Goal: Task Accomplishment & Management: Complete application form

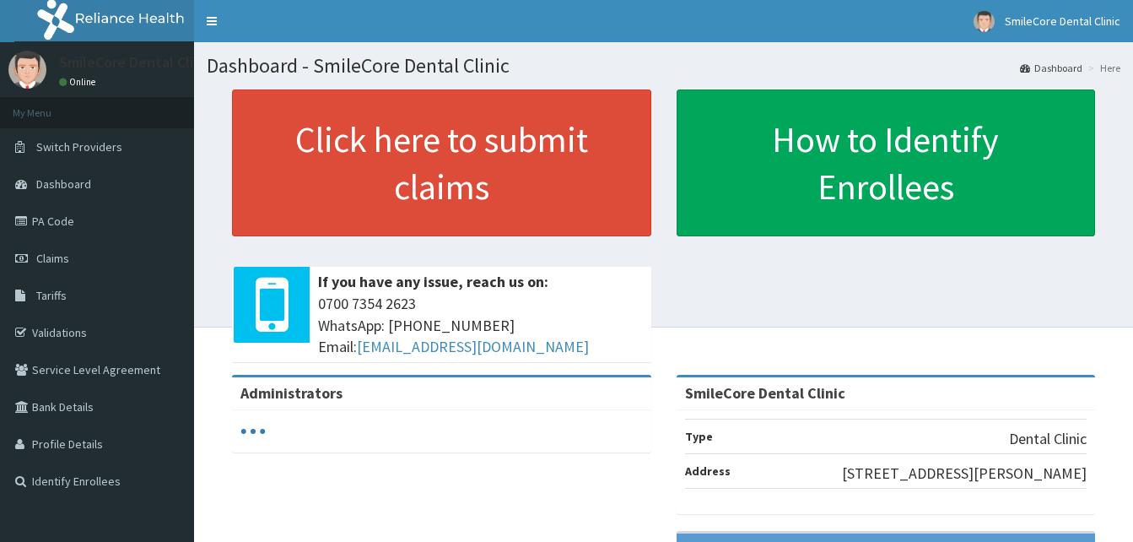
click at [54, 230] on link "PA Code" at bounding box center [97, 221] width 194 height 37
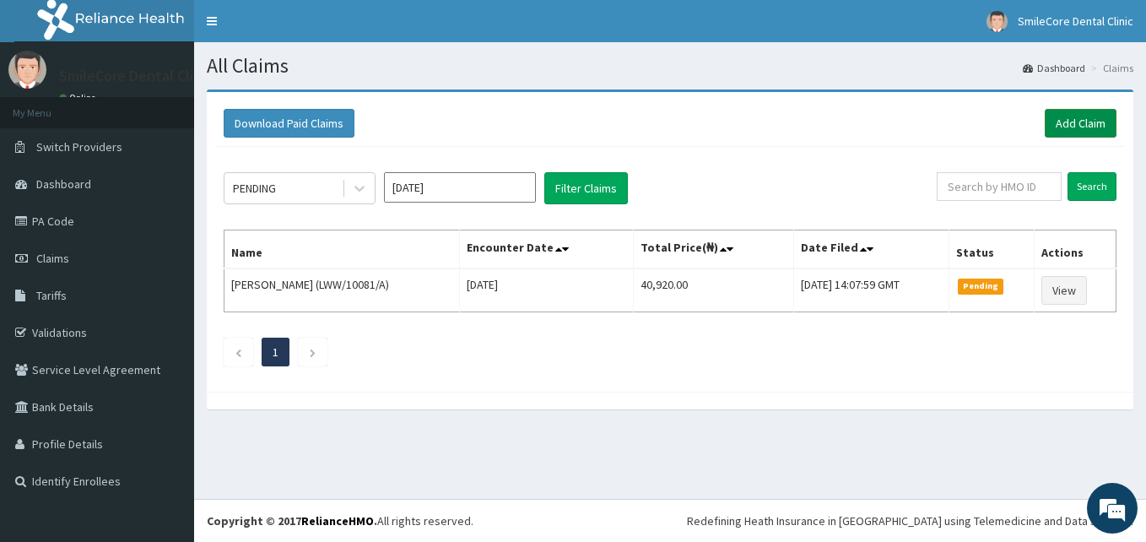
click at [1090, 125] on link "Add Claim" at bounding box center [1081, 123] width 72 height 29
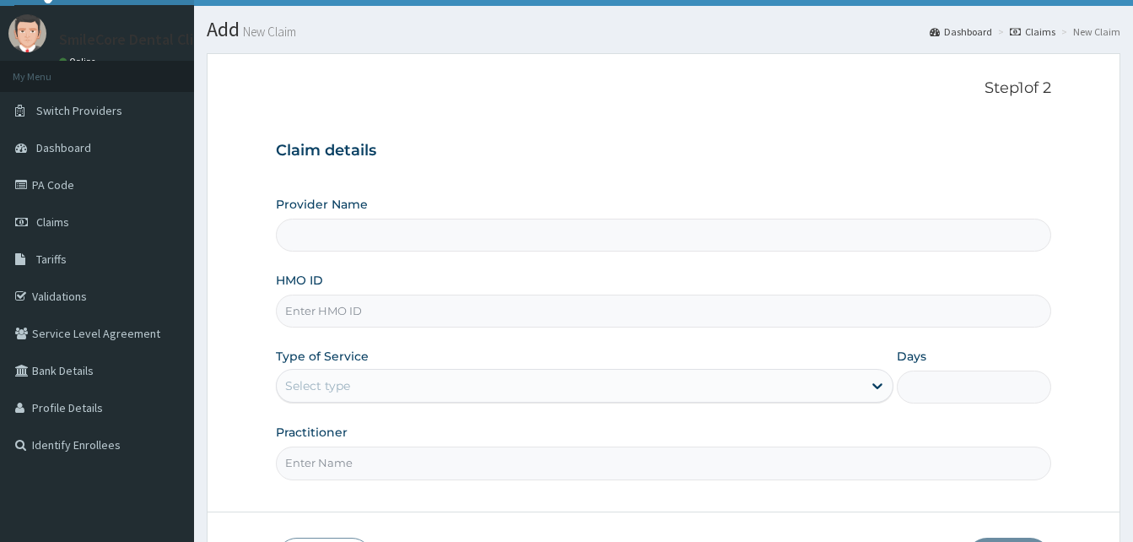
scroll to position [40, 0]
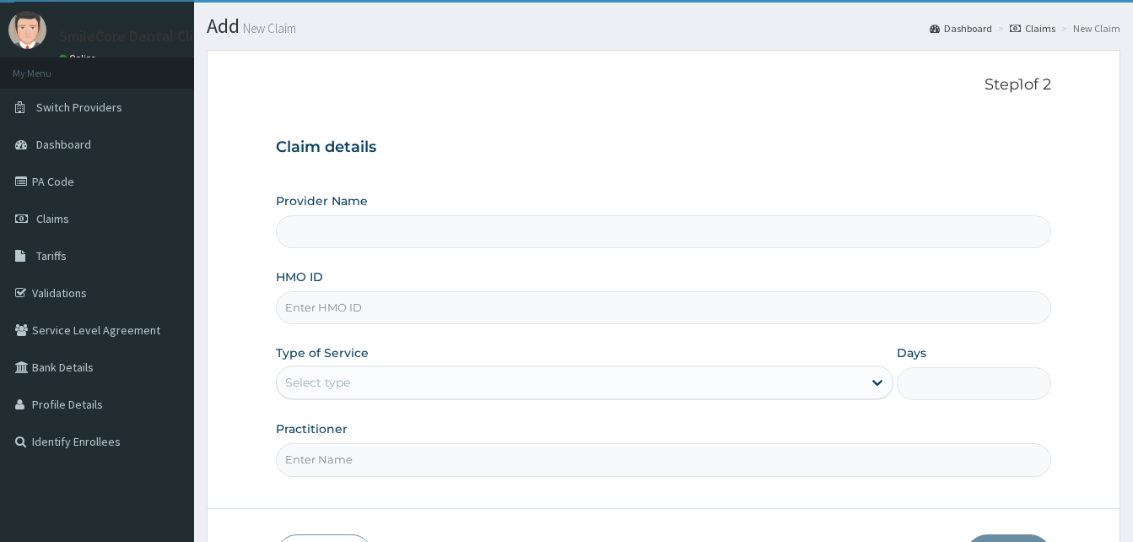
type input "SmileCore Dental Clinic"
click at [538, 230] on input "SmileCore Dental Clinic" at bounding box center [664, 231] width 776 height 33
click at [422, 320] on input "HMO ID" at bounding box center [664, 307] width 776 height 33
click at [441, 312] on input "MPP" at bounding box center [664, 307] width 776 height 33
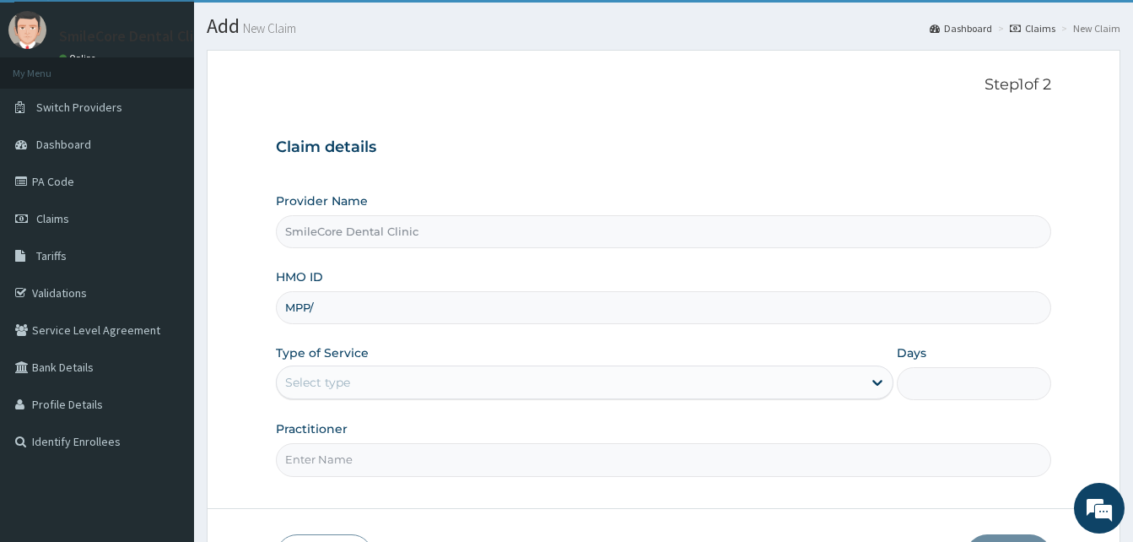
type input "MPP/10631/A"
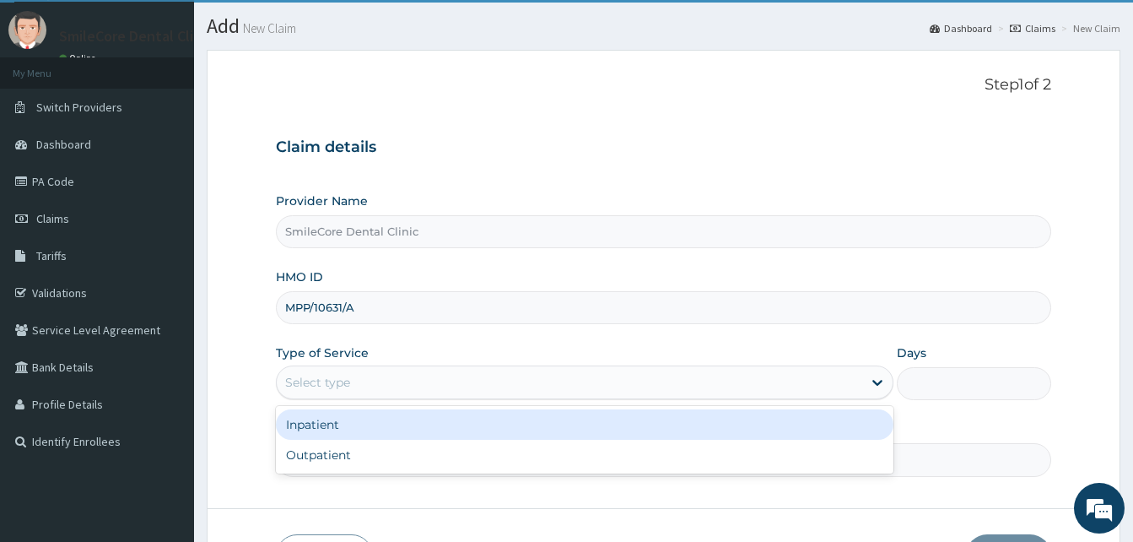
click at [468, 370] on div "Select type" at bounding box center [570, 382] width 586 height 27
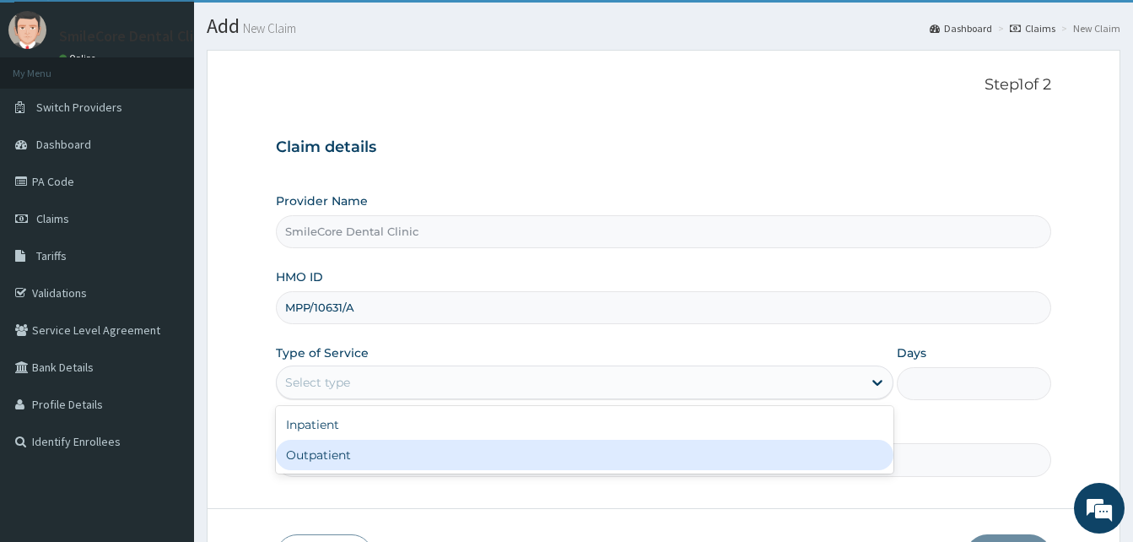
click at [347, 457] on div "Outpatient" at bounding box center [585, 455] width 618 height 30
type input "1"
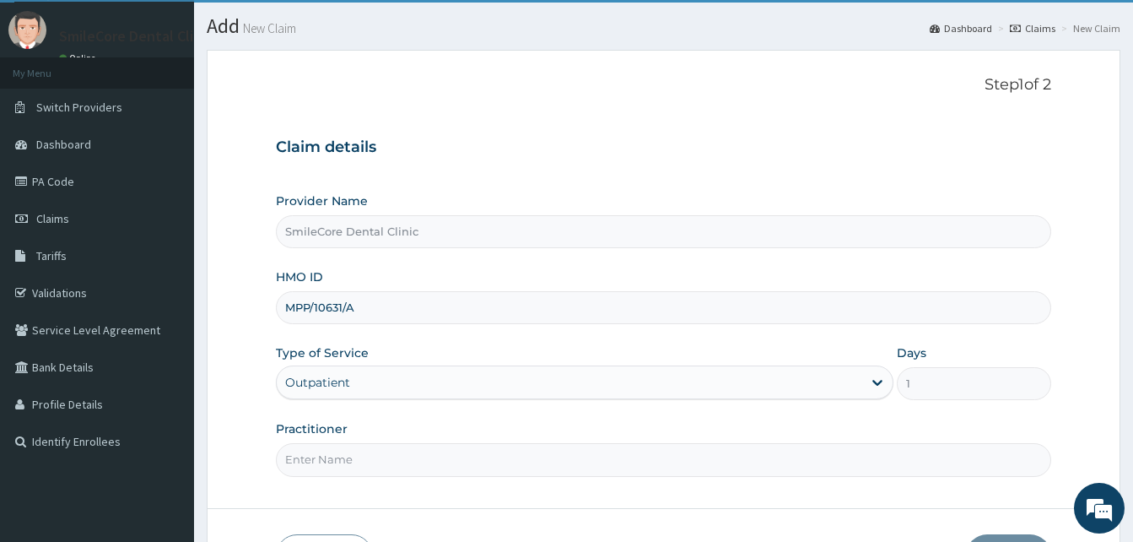
click at [347, 457] on input "Practitioner" at bounding box center [664, 459] width 776 height 33
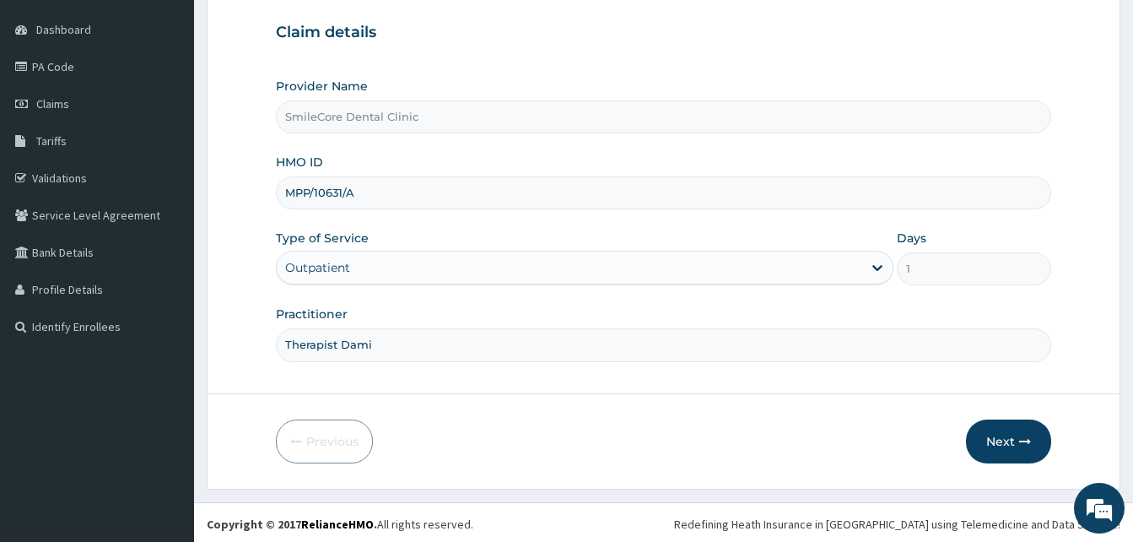
scroll to position [158, 0]
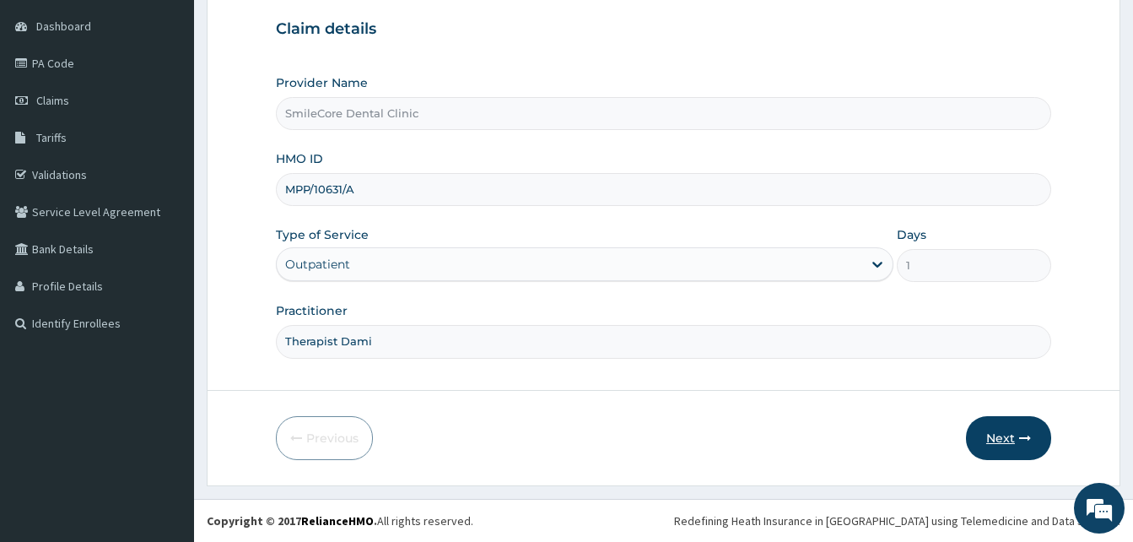
type input "Therapist Dami"
click at [1009, 441] on button "Next" at bounding box center [1008, 438] width 85 height 44
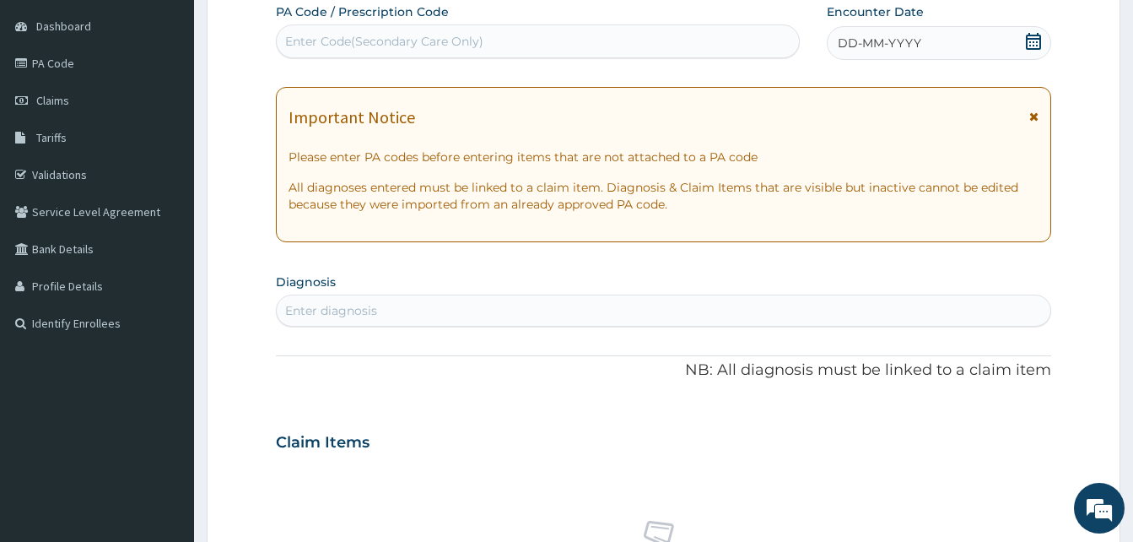
click at [561, 52] on div "Enter Code(Secondary Care Only)" at bounding box center [538, 41] width 522 height 27
paste input "PA/4554AF"
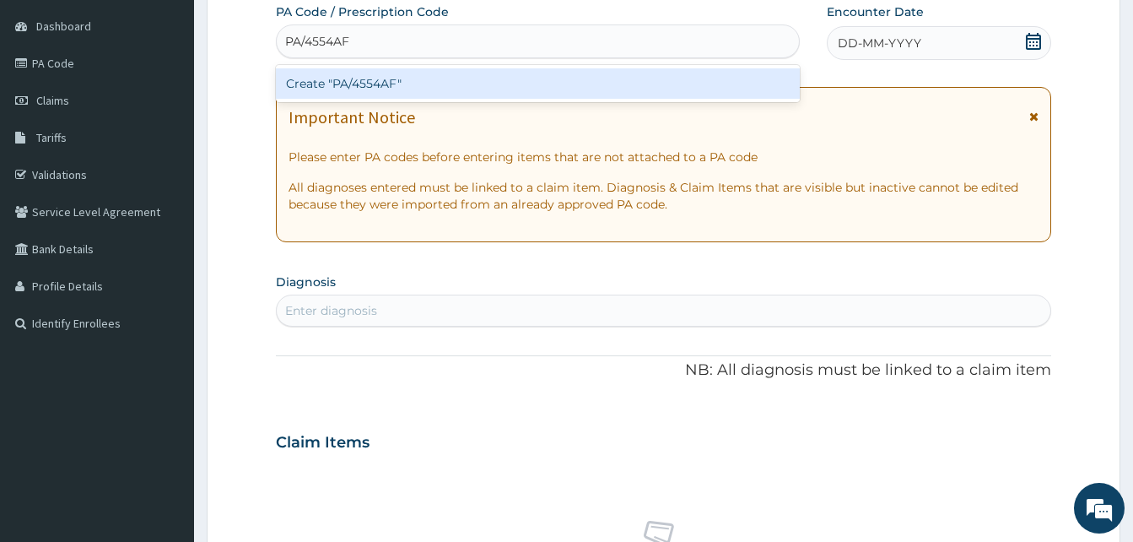
type input "PA/4554AF"
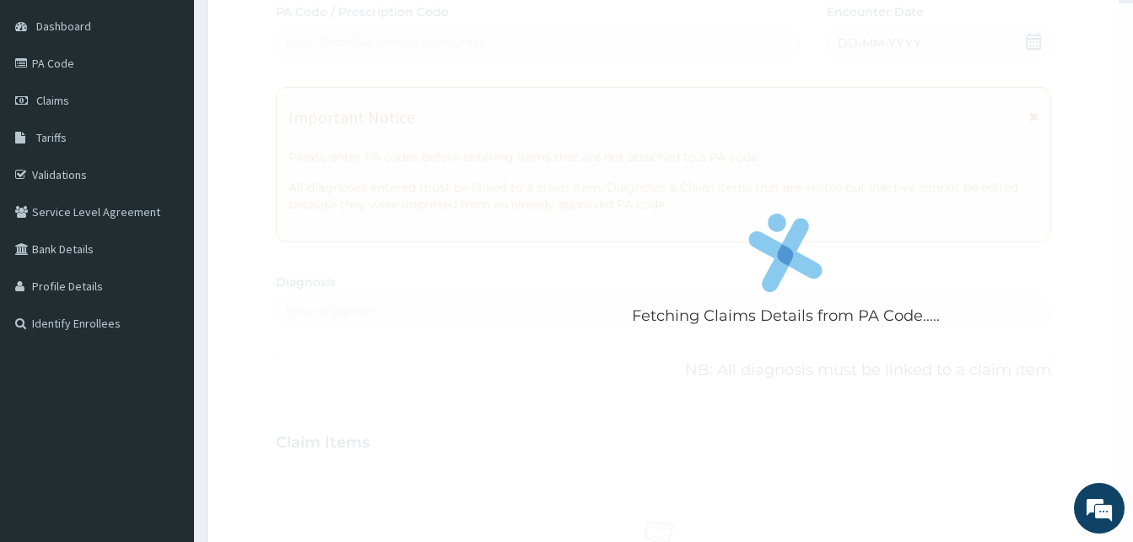
click at [1029, 38] on div "Fetching Claims Details from PA Code..... PA Code / Prescription Code Enter Cod…" at bounding box center [664, 440] width 776 height 874
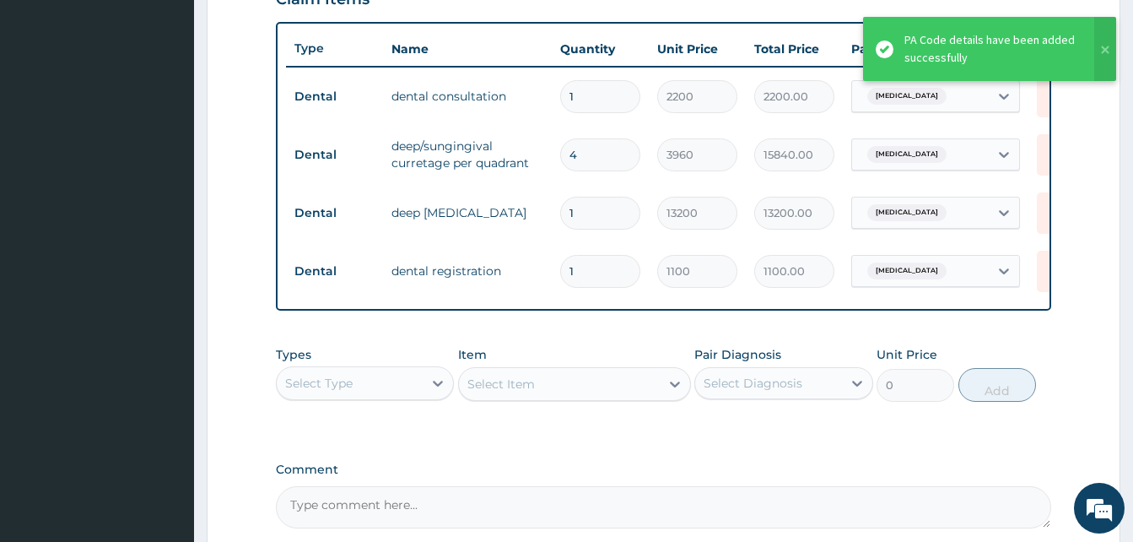
scroll to position [782, 0]
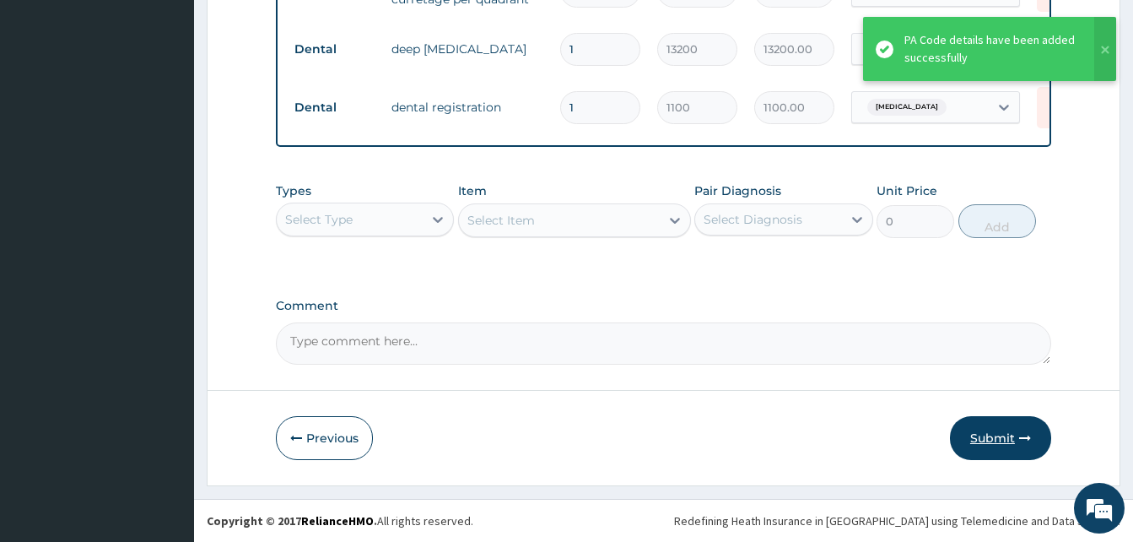
click at [993, 445] on button "Submit" at bounding box center [1000, 438] width 101 height 44
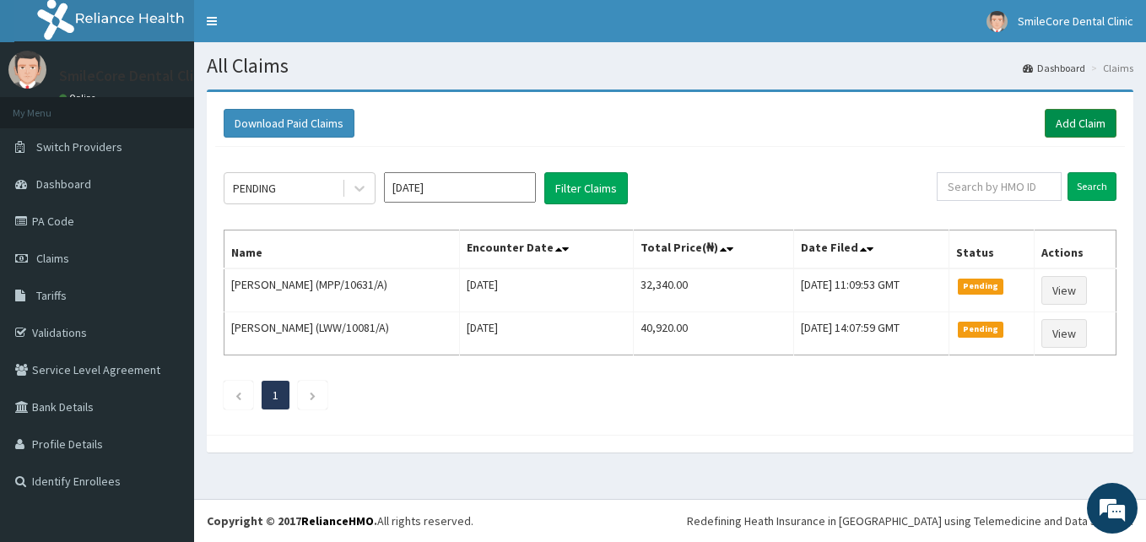
click at [1064, 135] on link "Add Claim" at bounding box center [1081, 123] width 72 height 29
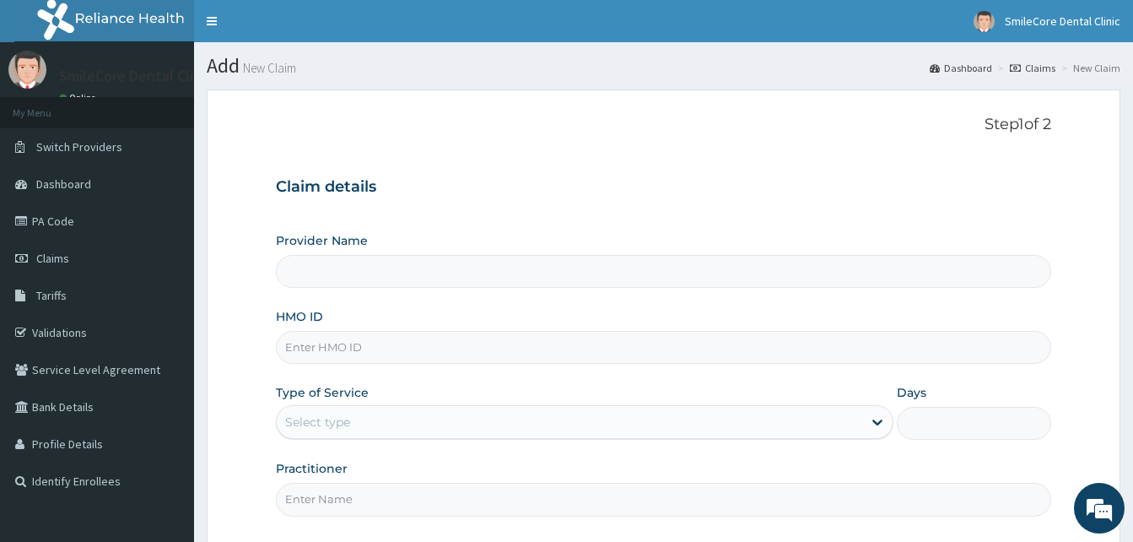
type input "SmileCore Dental Clinic"
click at [342, 349] on input "HMO ID" at bounding box center [664, 347] width 776 height 33
type input "PGL/10199/B"
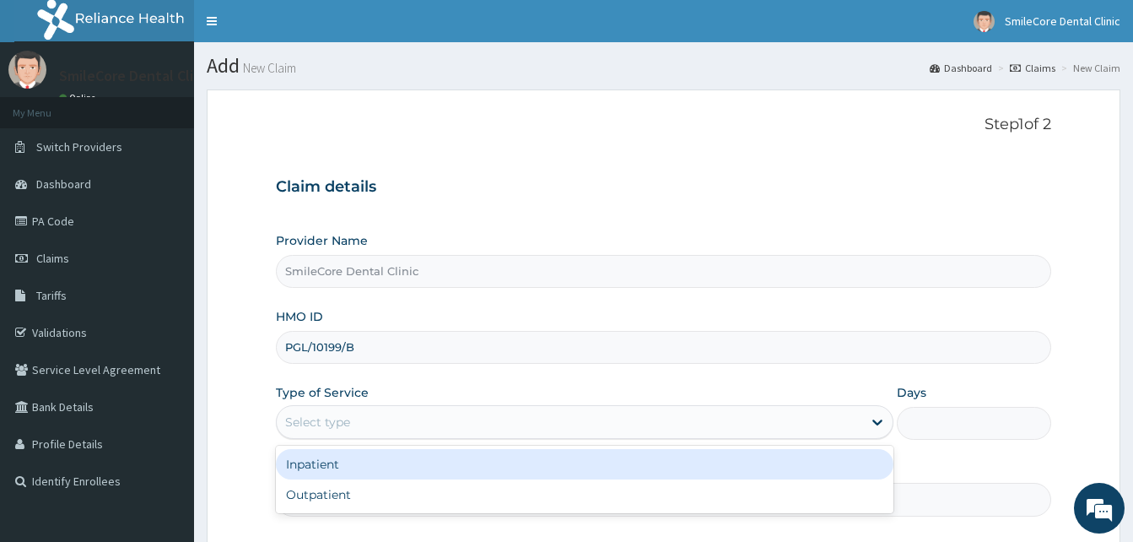
click at [382, 411] on div "Select type" at bounding box center [570, 421] width 586 height 27
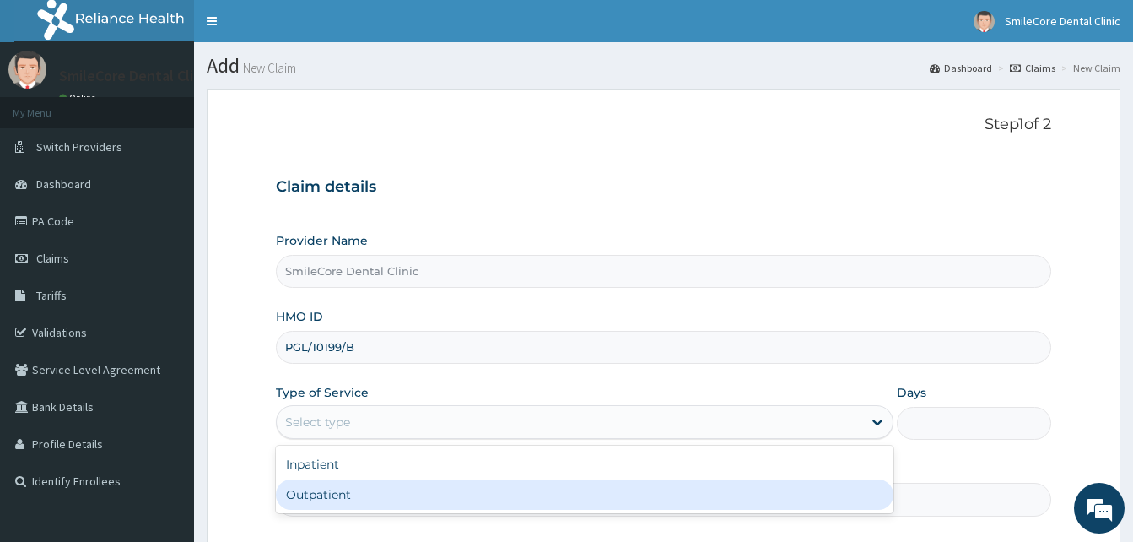
click at [317, 500] on div "Outpatient" at bounding box center [585, 494] width 618 height 30
type input "1"
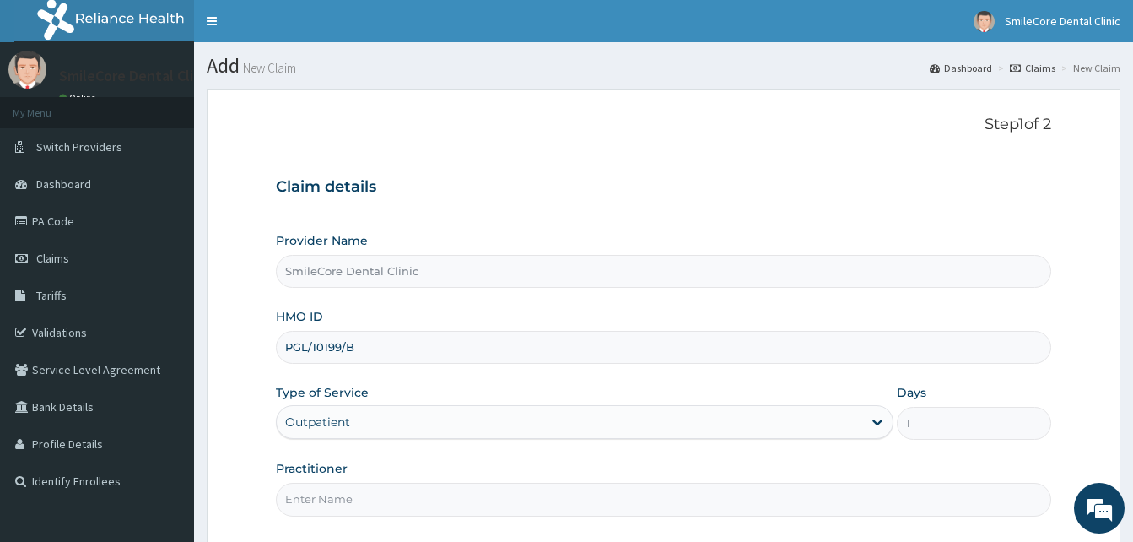
click at [322, 499] on input "Practitioner" at bounding box center [664, 499] width 776 height 33
type input "Therapist Dami"
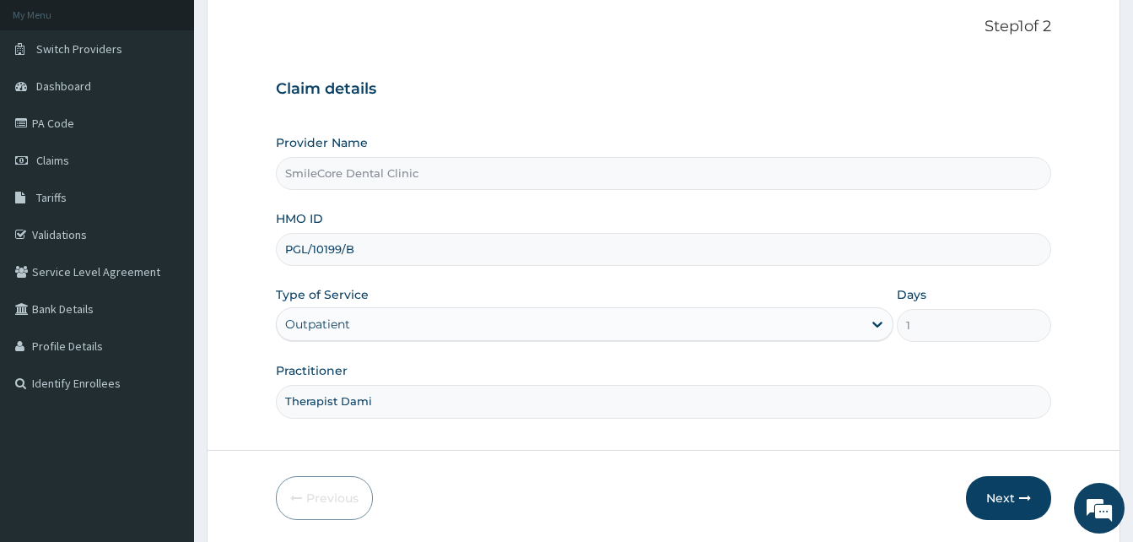
scroll to position [126, 0]
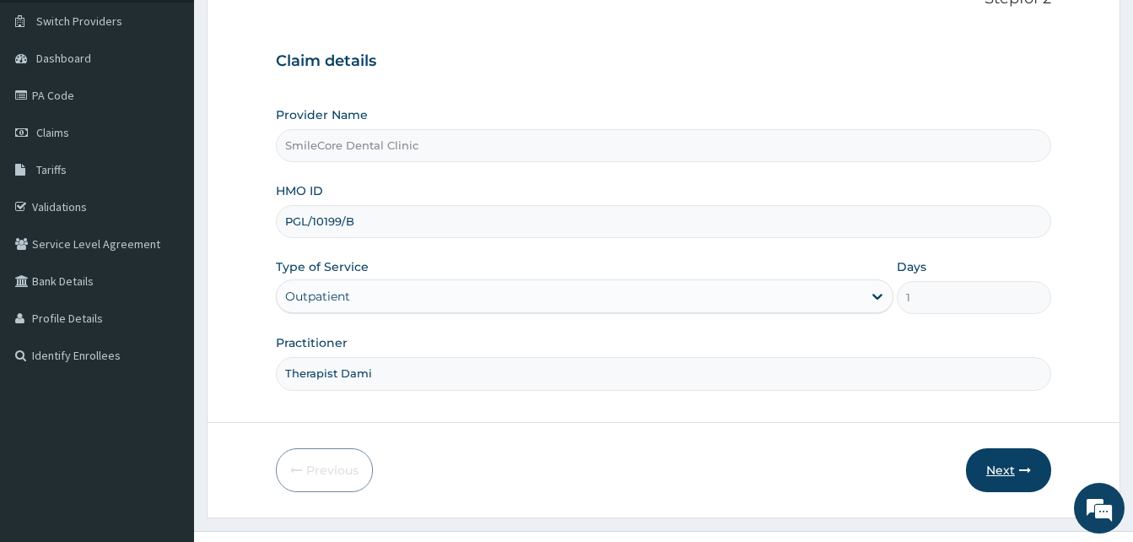
click at [999, 468] on button "Next" at bounding box center [1008, 470] width 85 height 44
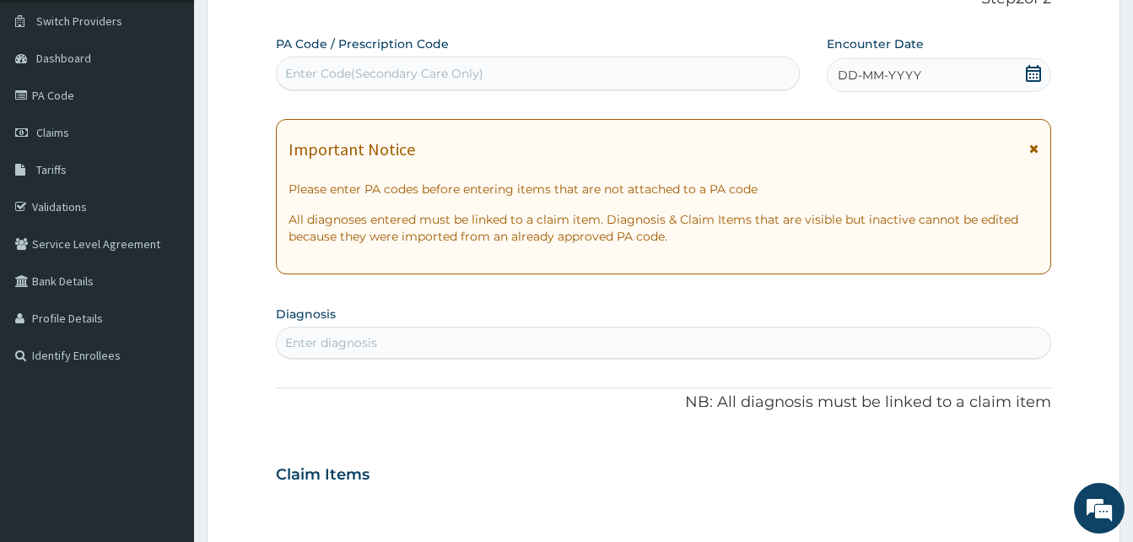
click at [427, 71] on div "Enter Code(Secondary Care Only)" at bounding box center [384, 73] width 198 height 17
paste input "PA/C4C82F"
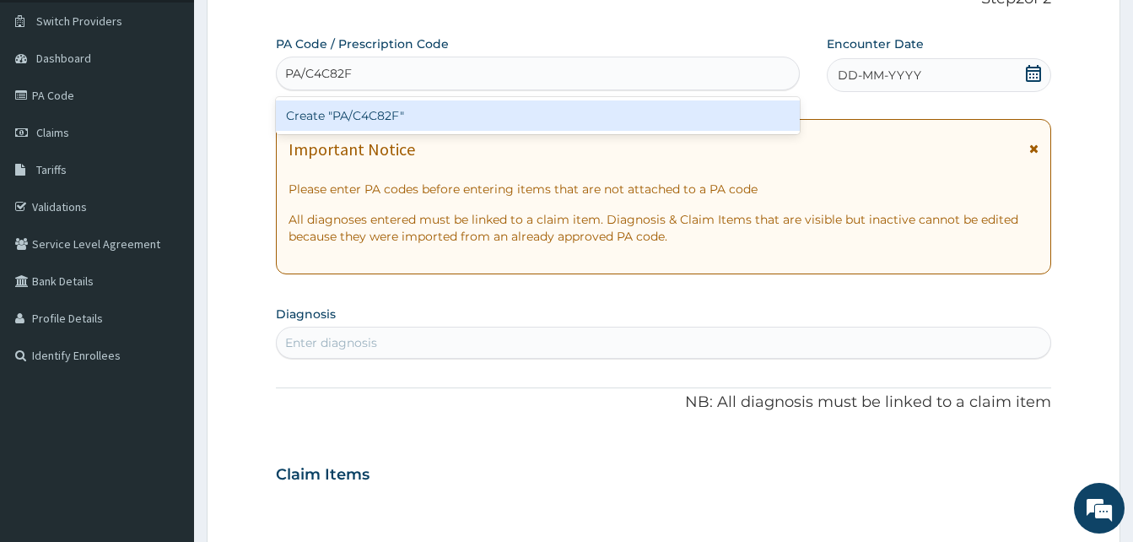
type input "PA/C4C82F"
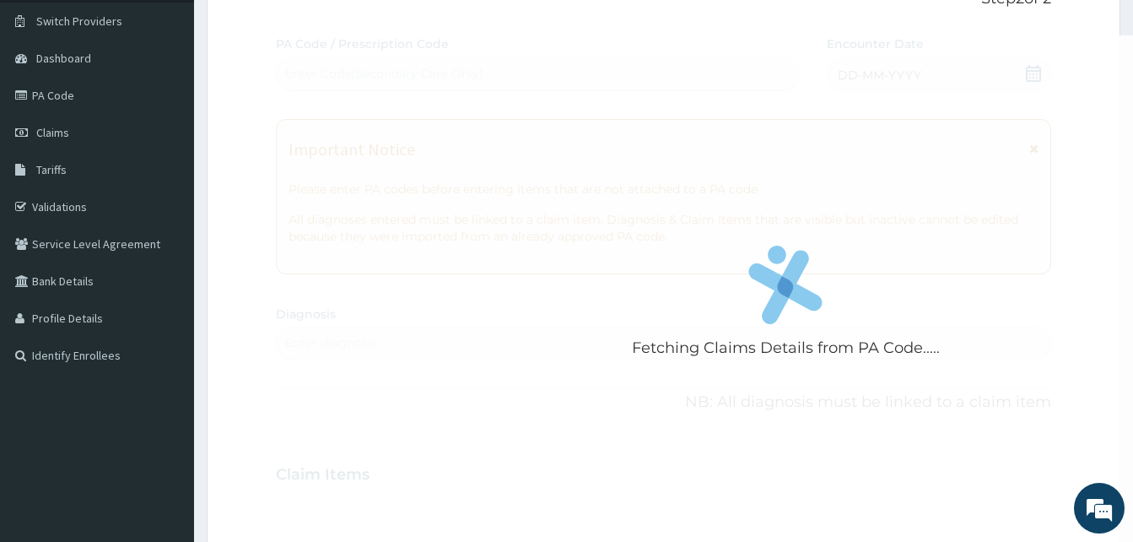
click at [865, 85] on div "Fetching Claims Details from PA Code..... PA Code / Prescription Code Enter Cod…" at bounding box center [664, 472] width 776 height 874
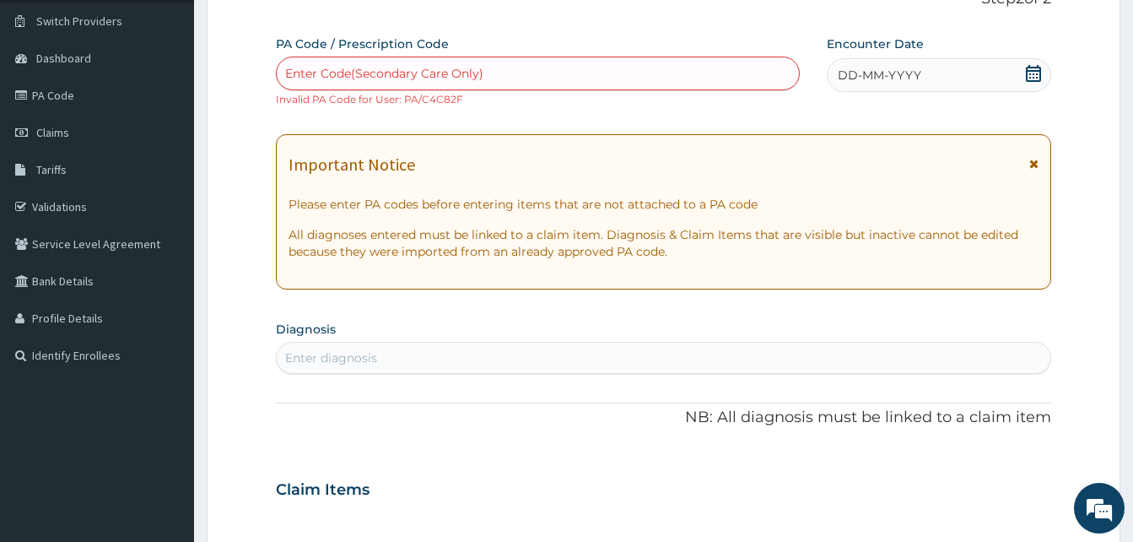
click at [541, 78] on div "Enter Code(Secondary Care Only)" at bounding box center [538, 73] width 522 height 27
click at [421, 68] on div "Enter Code(Secondary Care Only)" at bounding box center [384, 73] width 198 height 17
paste input "PA/C4C82F"
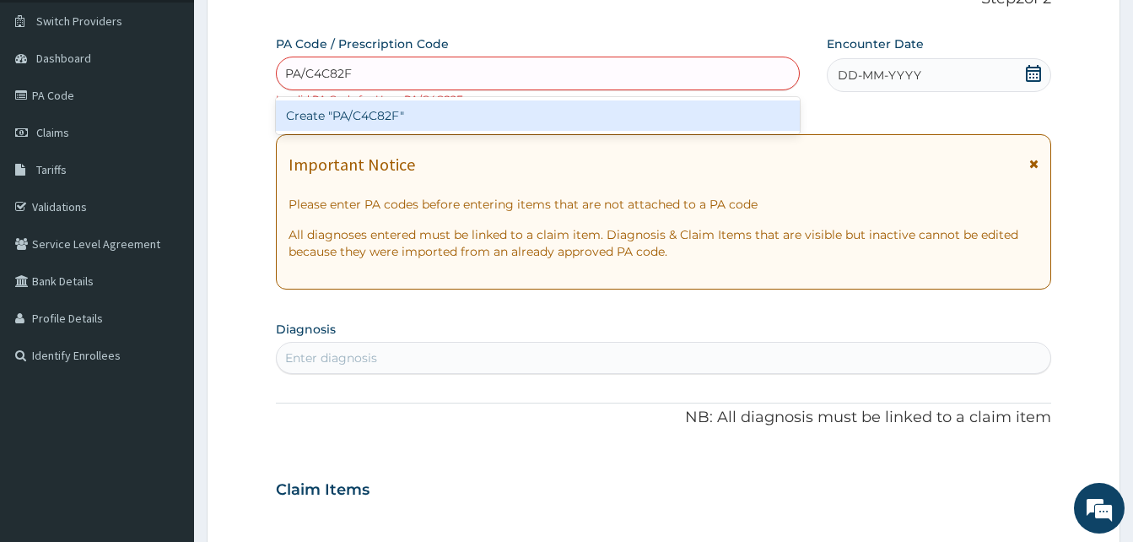
type input "PA/C4C82F"
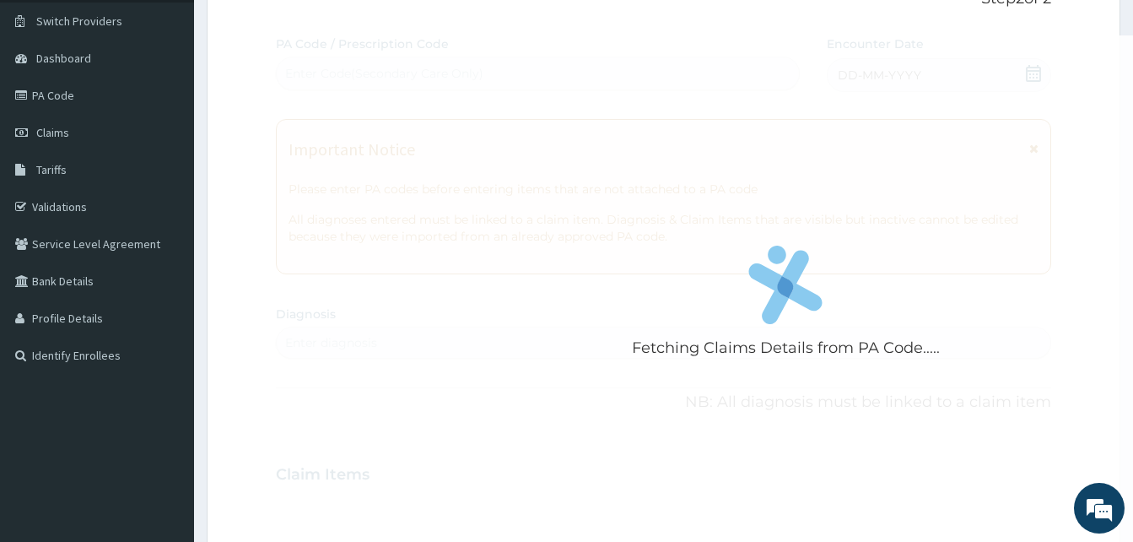
click at [893, 73] on div "Fetching Claims Details from PA Code..... PA Code / Prescription Code Enter Cod…" at bounding box center [664, 472] width 776 height 874
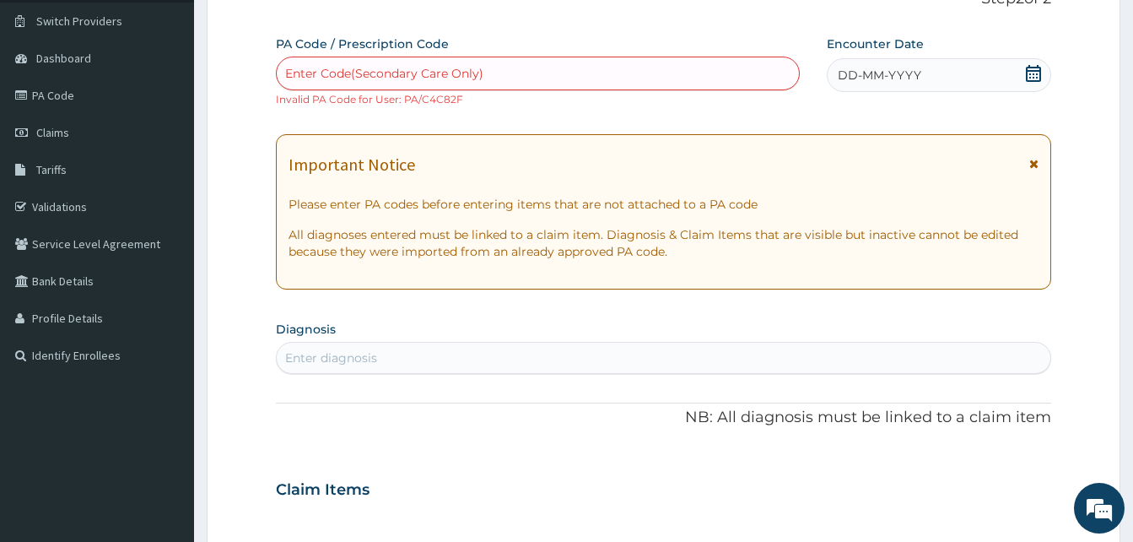
scroll to position [0, 0]
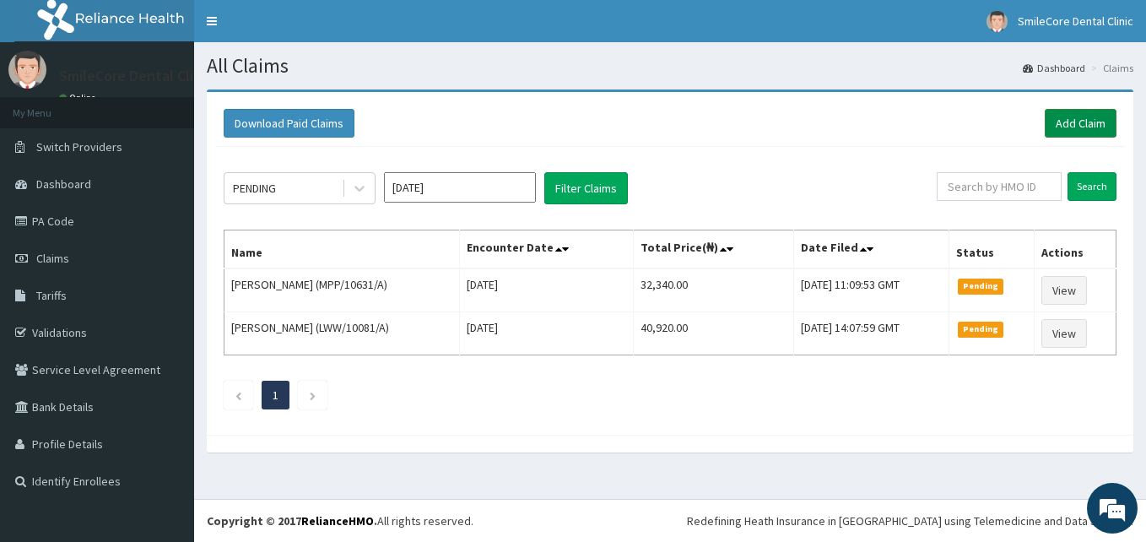
click at [1079, 121] on link "Add Claim" at bounding box center [1081, 123] width 72 height 29
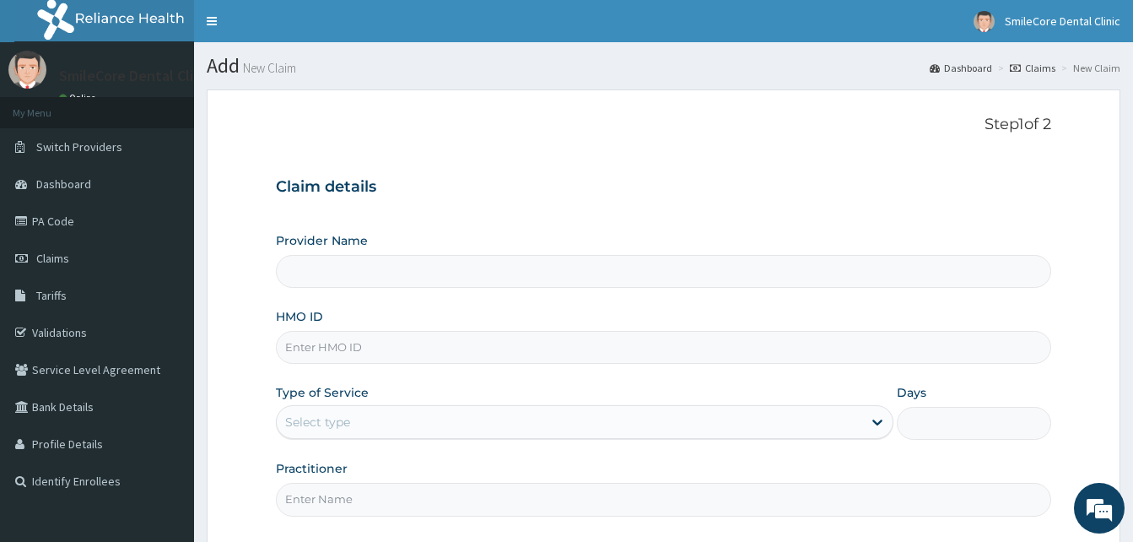
type input "SmileCore Dental Clinic"
click at [361, 356] on input "HMO ID" at bounding box center [664, 347] width 776 height 33
type input "PGL/10082/B"
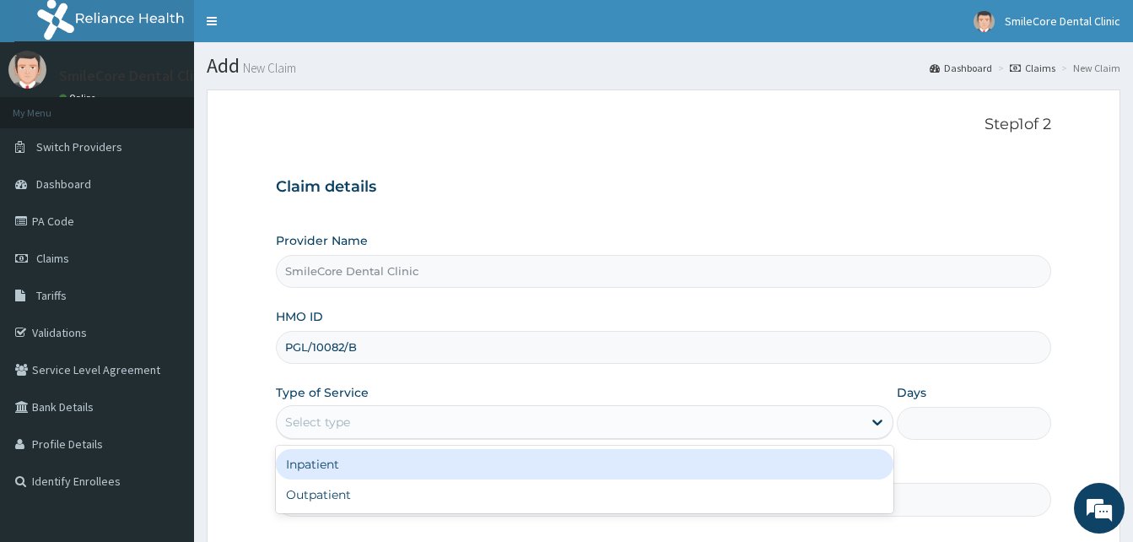
click at [400, 422] on div "Select type" at bounding box center [570, 421] width 586 height 27
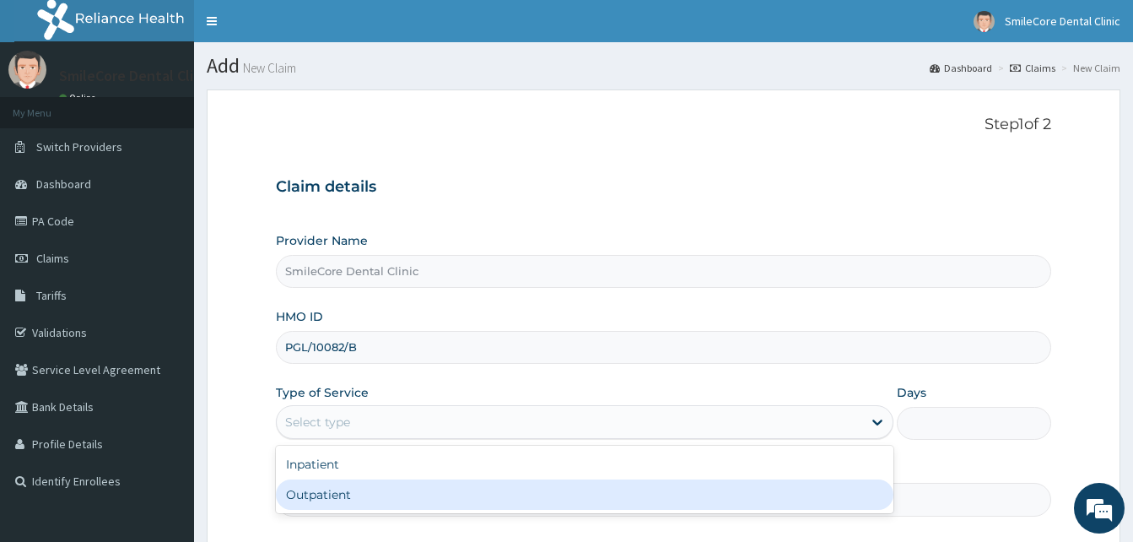
click at [336, 495] on div "Outpatient" at bounding box center [585, 494] width 618 height 30
type input "1"
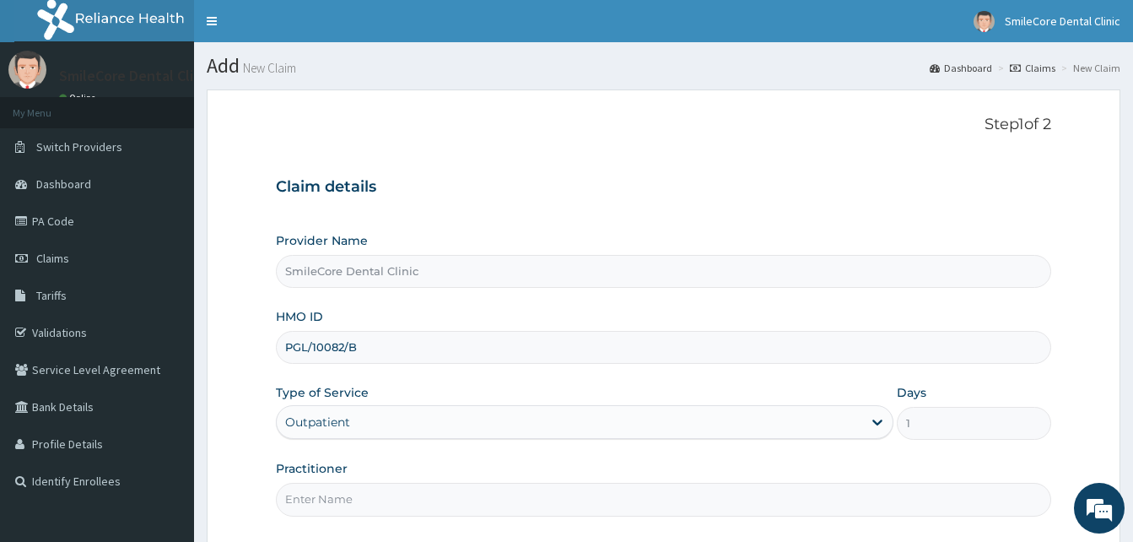
click at [336, 495] on input "Practitioner" at bounding box center [664, 499] width 776 height 33
type input "Therapist Dami"
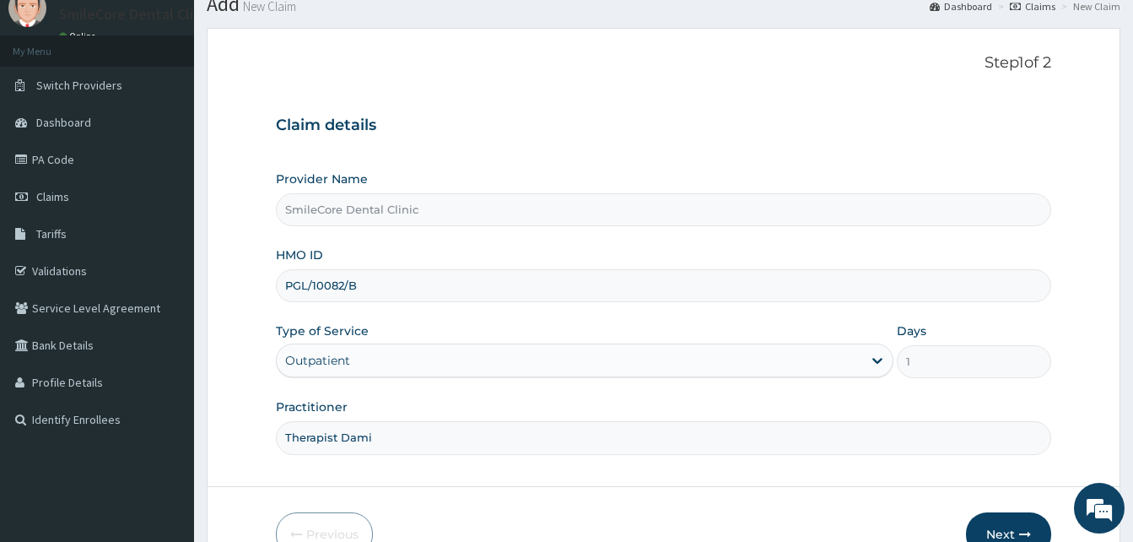
scroll to position [158, 0]
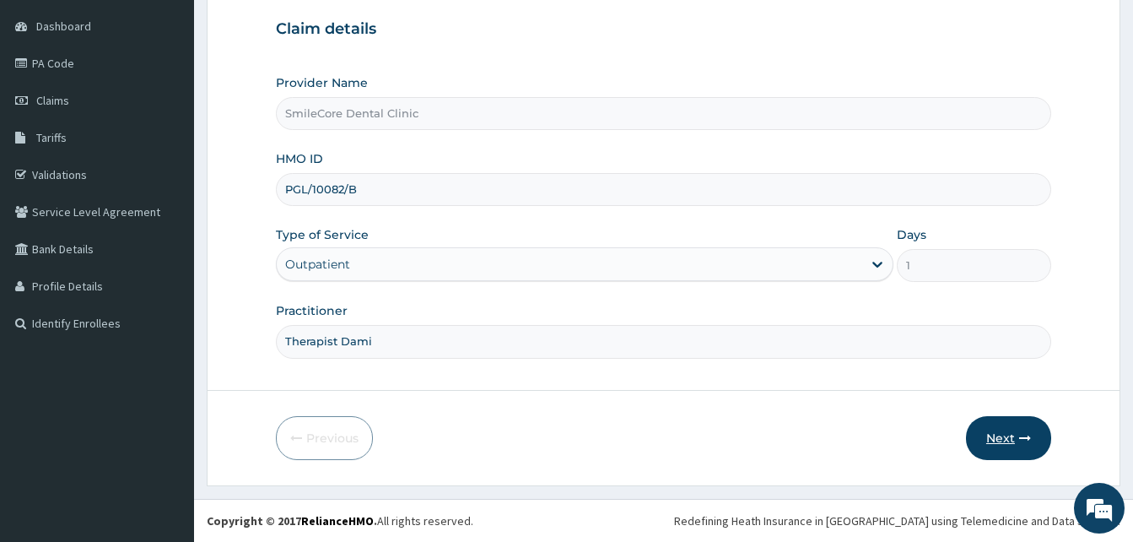
click at [1020, 422] on button "Next" at bounding box center [1008, 438] width 85 height 44
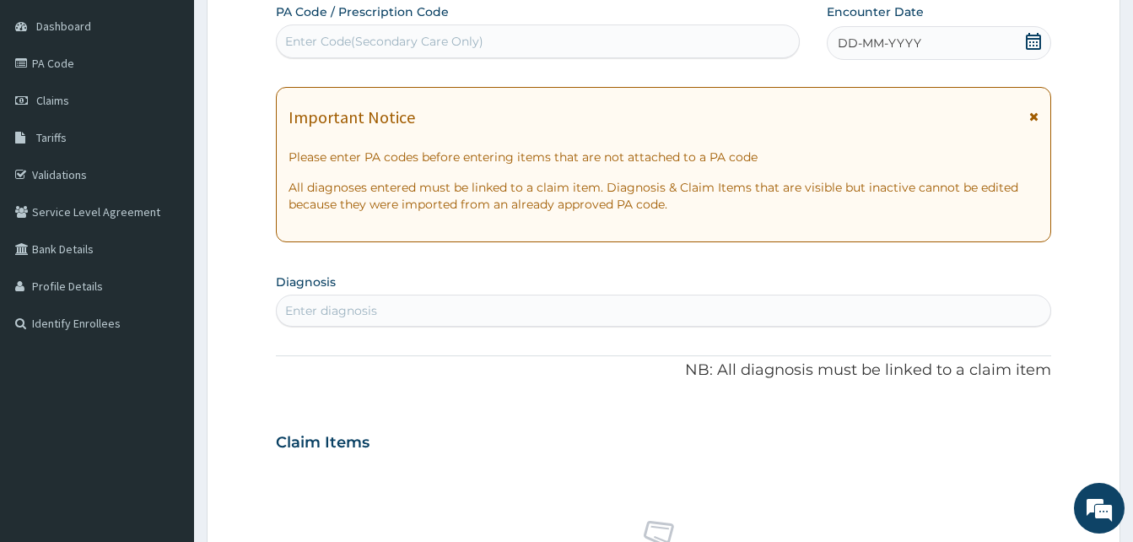
click at [485, 51] on div "Enter Code(Secondary Care Only)" at bounding box center [538, 41] width 522 height 27
paste input "PA/C4C82F"
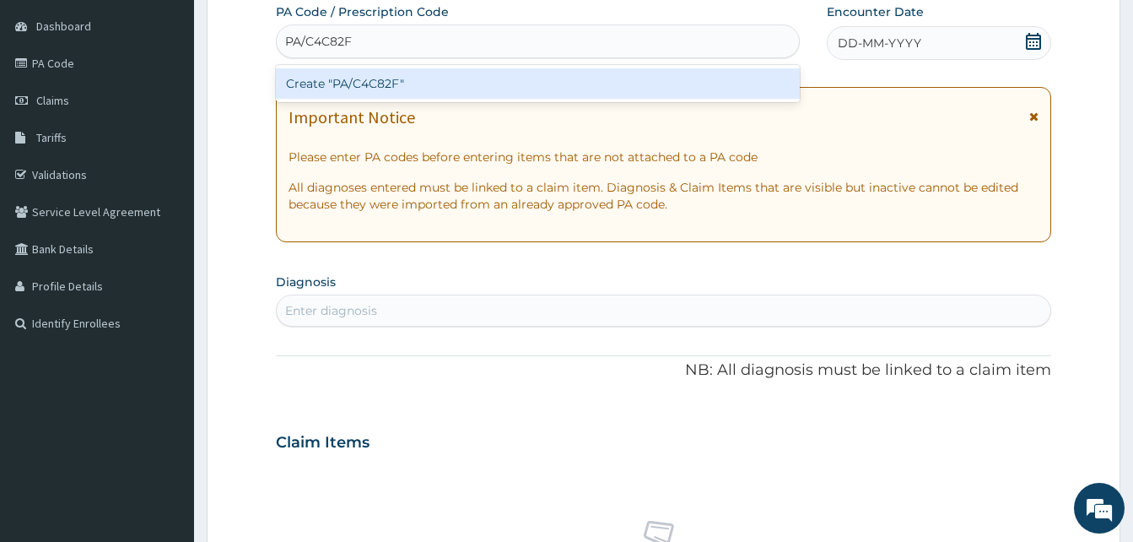
type input "PA/C4C82F"
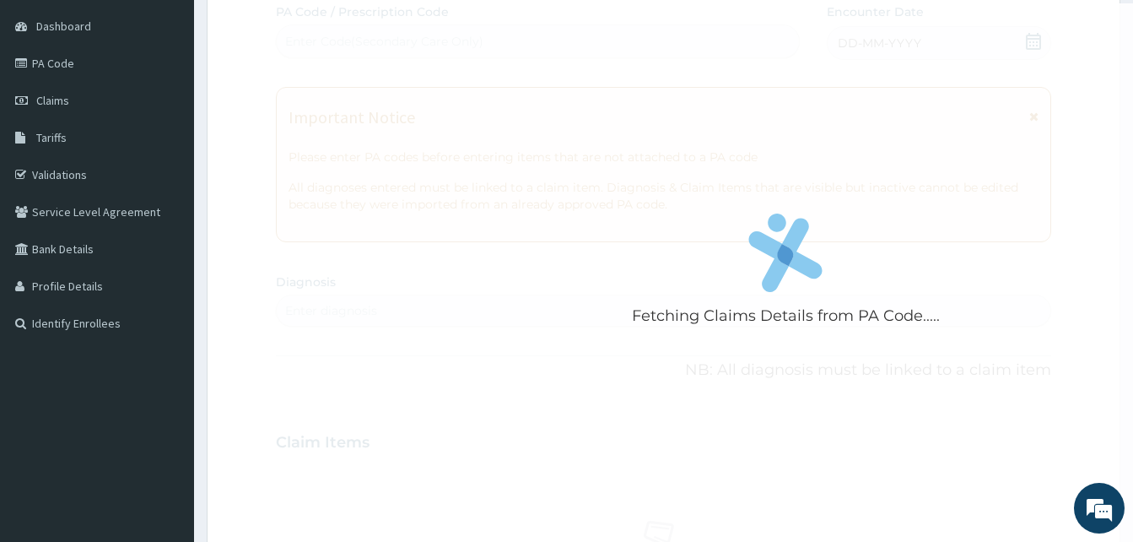
click at [920, 28] on div "Fetching Claims Details from PA Code..... PA Code / Prescription Code Enter Cod…" at bounding box center [664, 440] width 776 height 874
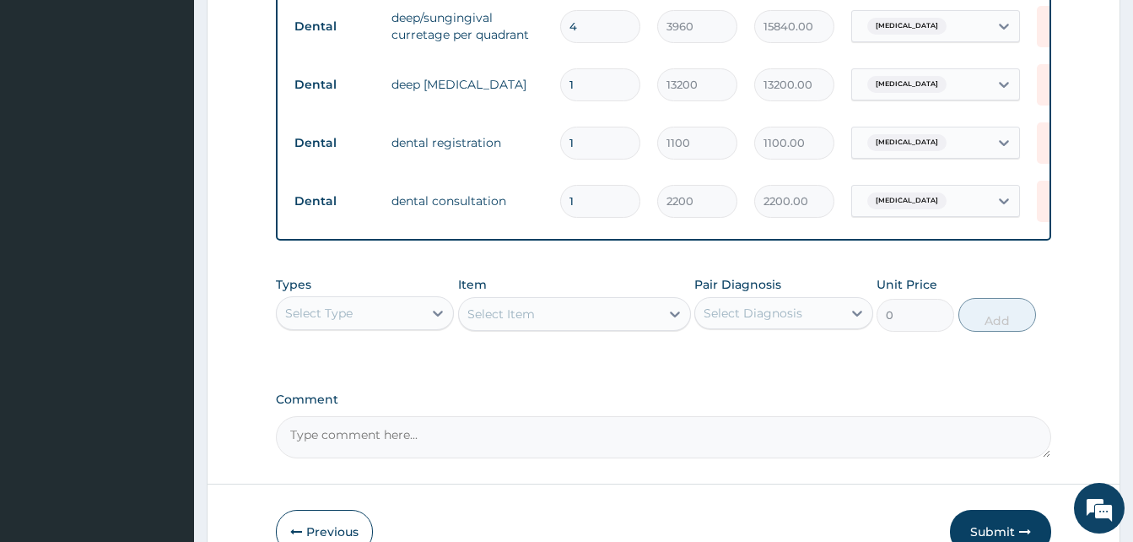
scroll to position [738, 0]
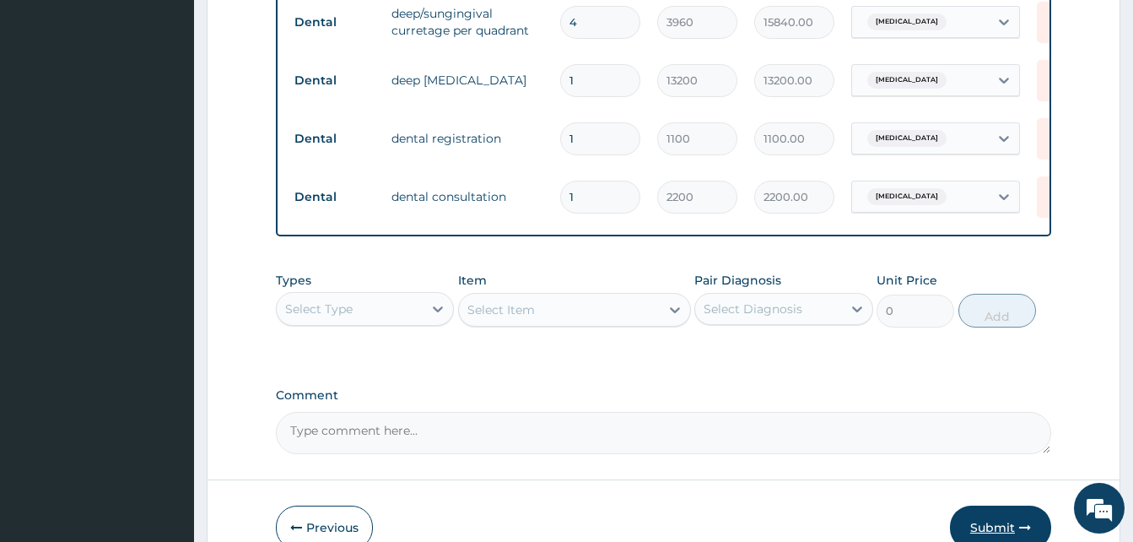
click at [996, 521] on button "Submit" at bounding box center [1000, 528] width 101 height 44
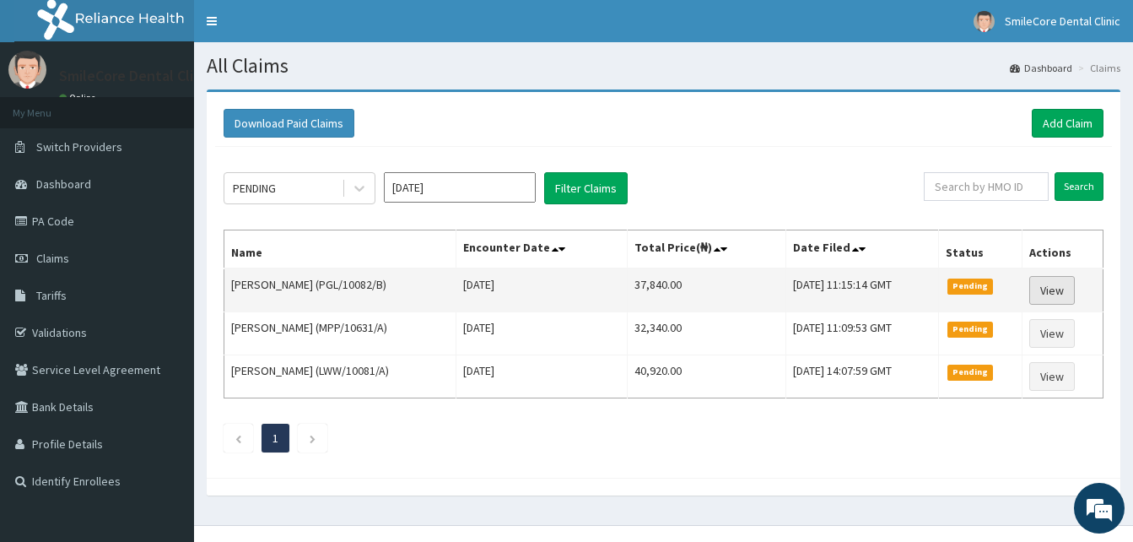
click at [1053, 299] on link "View" at bounding box center [1053, 290] width 46 height 29
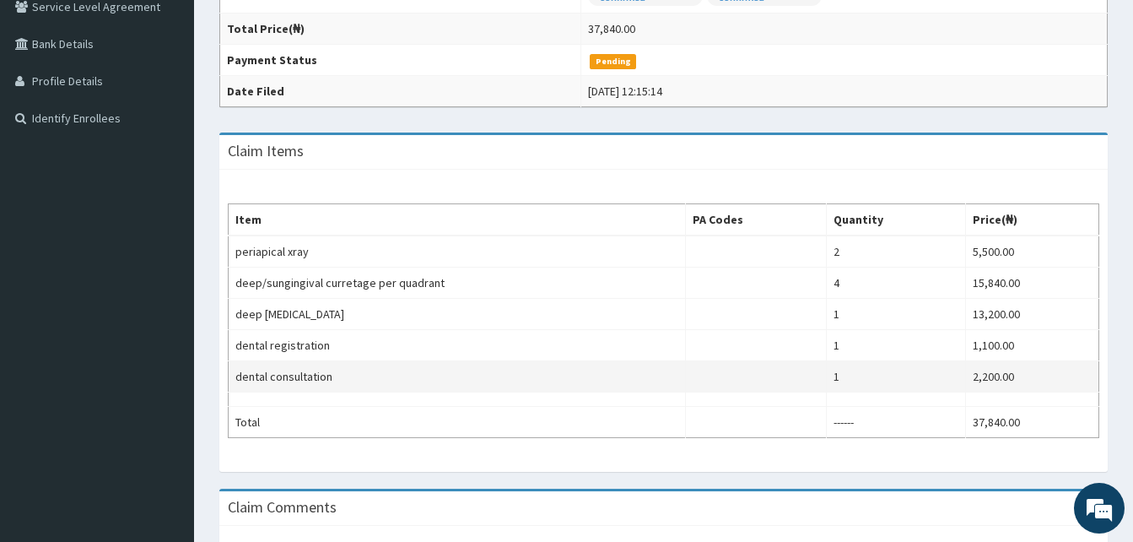
click at [641, 366] on td "dental consultation" at bounding box center [457, 376] width 457 height 31
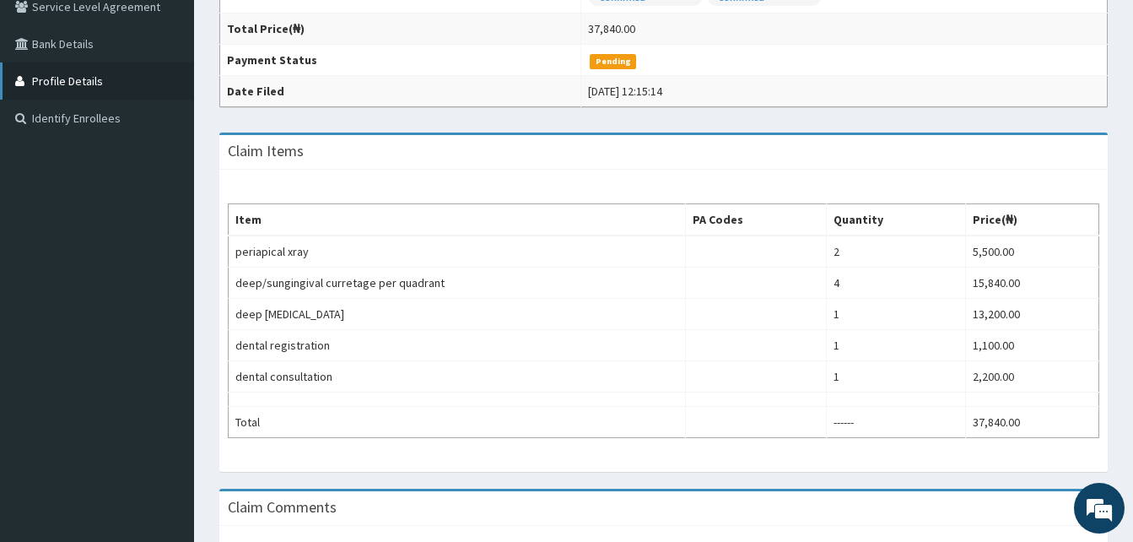
click at [65, 84] on link "Profile Details" at bounding box center [97, 80] width 194 height 37
